Goal: Information Seeking & Learning: Learn about a topic

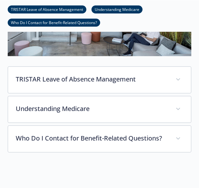
scroll to position [138, 5]
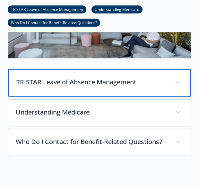
click at [113, 88] on div "TRISTAR Leave of Absence Management" at bounding box center [99, 83] width 183 height 28
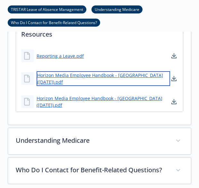
scroll to position [600, 5]
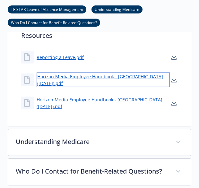
click at [80, 87] on link "Horizon Media Employee Handbook - [GEOGRAPHIC_DATA] ([DATE]).pdf" at bounding box center [104, 80] width 134 height 15
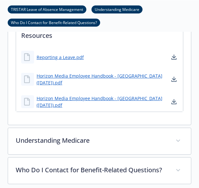
click at [102, 12] on link "Understanding Medicare" at bounding box center [117, 9] width 51 height 6
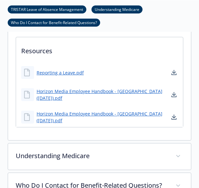
scroll to position [575, 5]
